Goal: Browse casually

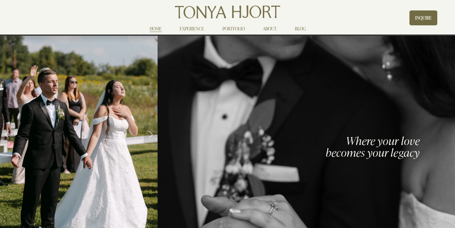
click at [238, 29] on link "PORTFOLIO" at bounding box center [233, 29] width 22 height 8
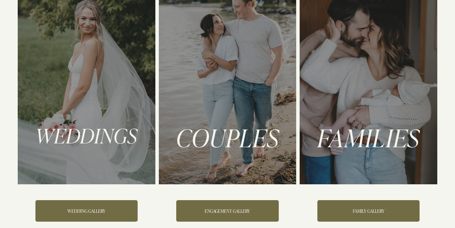
scroll to position [80, 0]
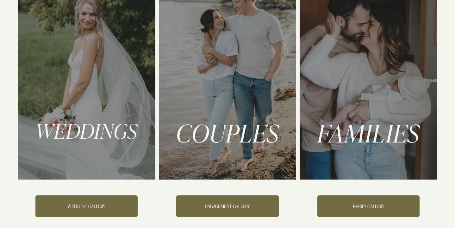
click at [90, 208] on link "WEDDING GALLERY" at bounding box center [86, 206] width 102 height 22
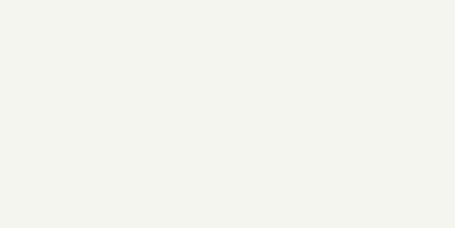
scroll to position [640, 0]
